Goal: Navigation & Orientation: Find specific page/section

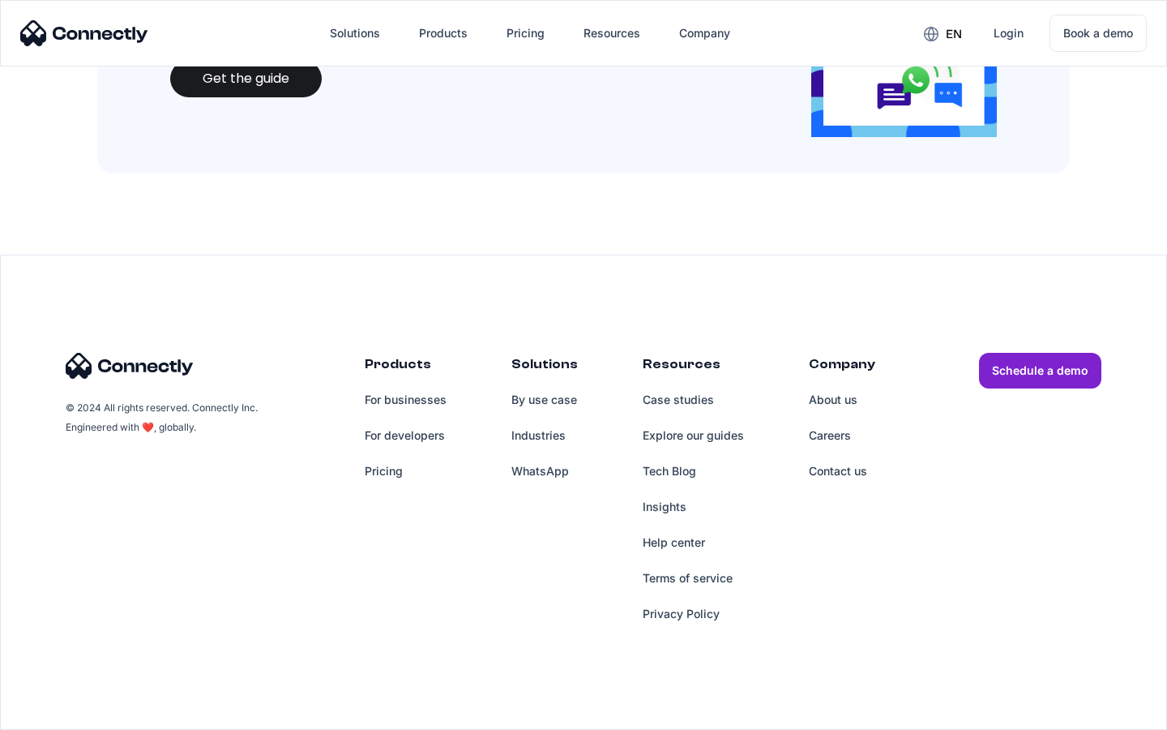
scroll to position [1763, 0]
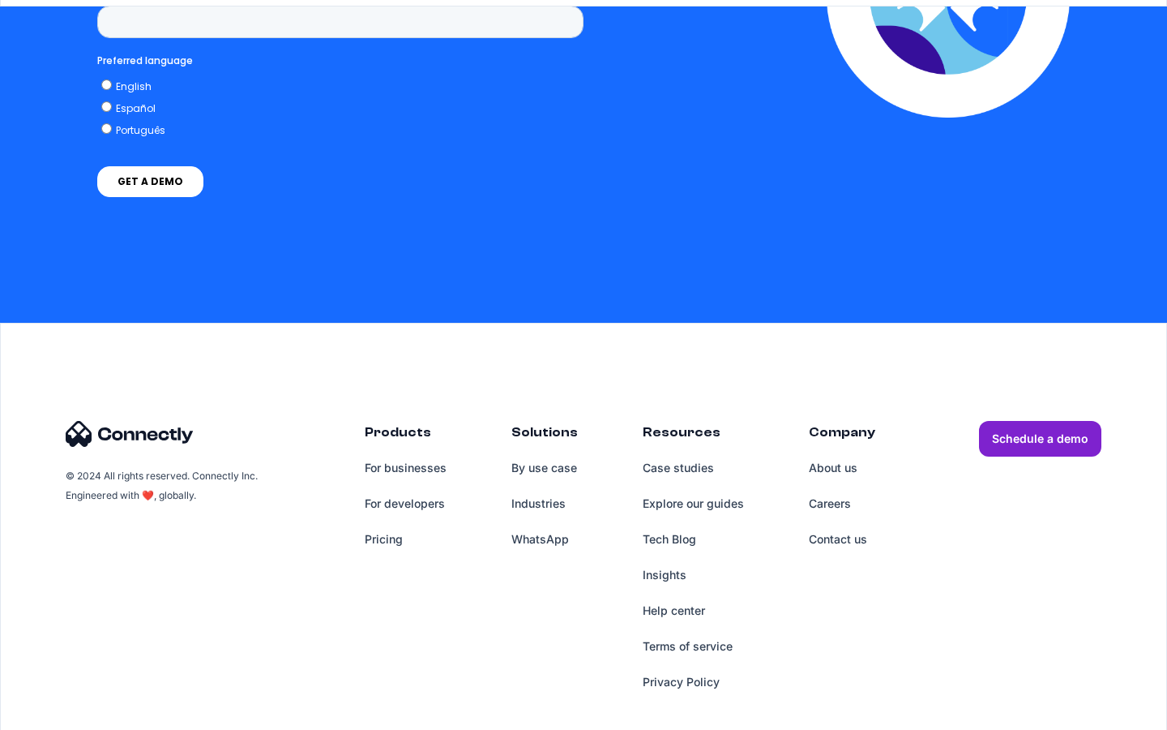
scroll to position [3205, 0]
